Goal: Find specific page/section: Find specific page/section

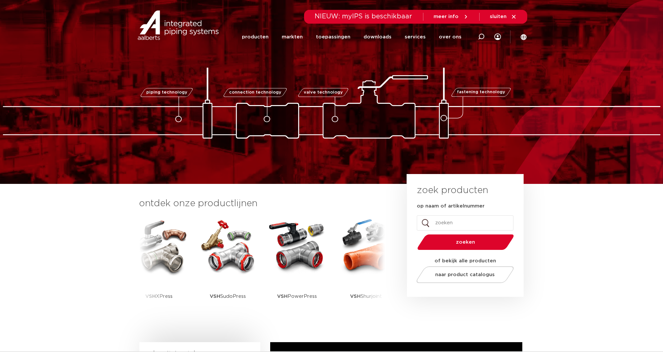
click at [266, 36] on link "producten" at bounding box center [255, 37] width 27 height 27
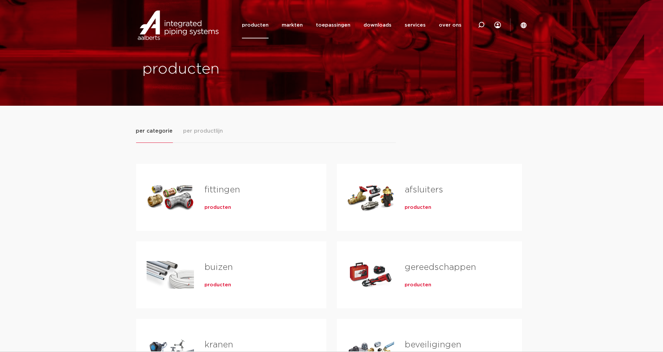
click at [199, 130] on span "per productlijn" at bounding box center [203, 131] width 40 height 8
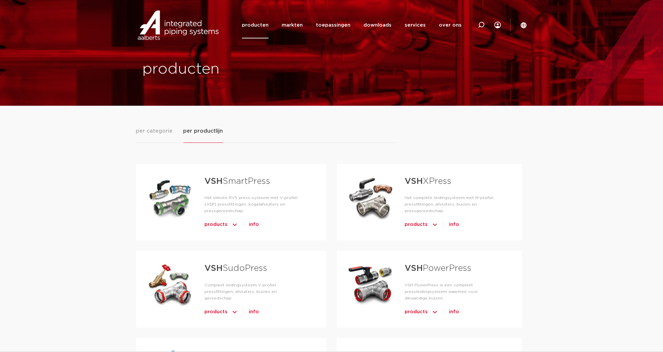
click at [433, 184] on link "VSH XPress" at bounding box center [428, 181] width 47 height 9
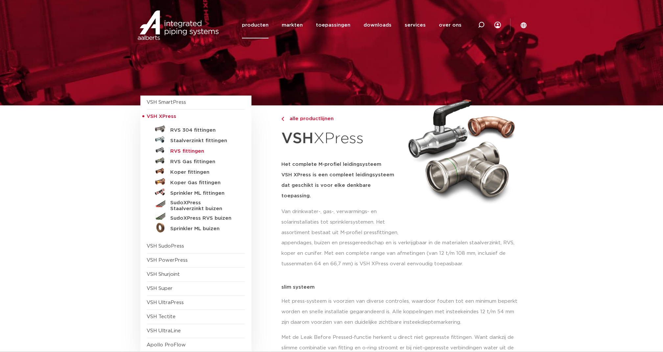
click at [192, 150] on h5 "RVS fittingen" at bounding box center [203, 152] width 65 height 6
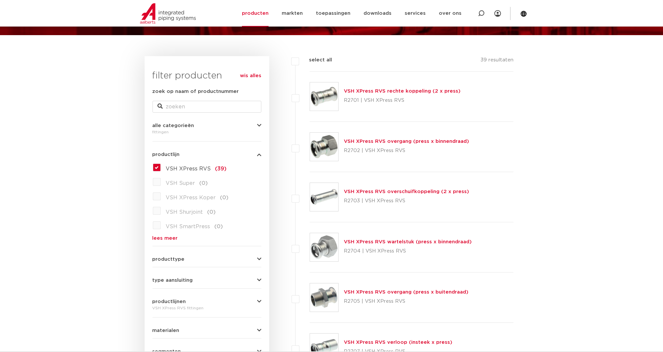
scroll to position [87, 0]
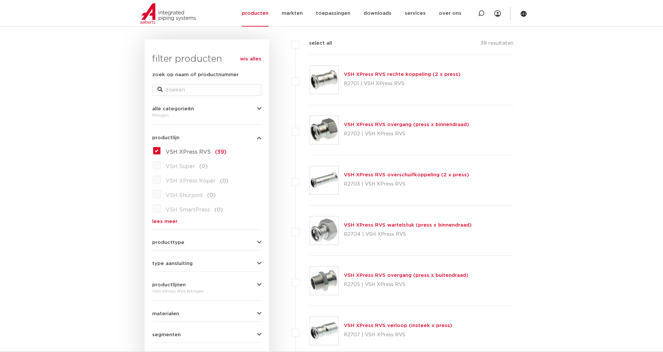
click at [405, 75] on link "VSH XPress RVS rechte koppeling (2 x press)" at bounding box center [402, 74] width 117 height 5
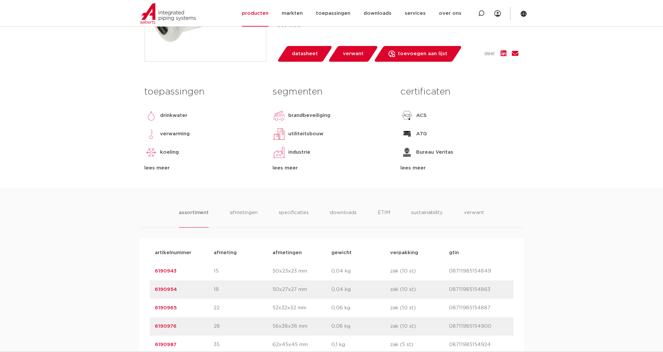
scroll to position [263, 0]
